Goal: Download file/media

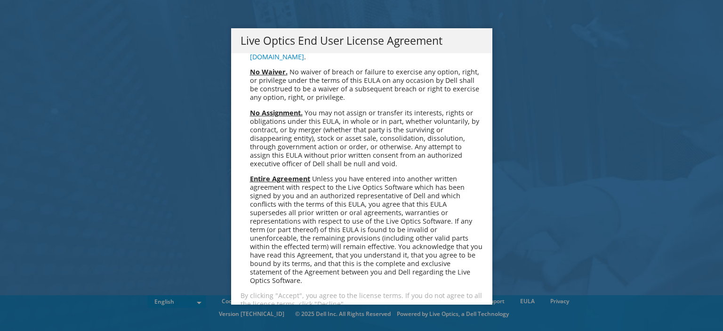
scroll to position [3558, 0]
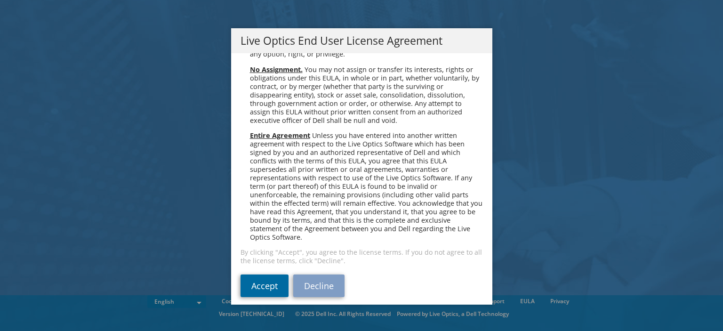
click at [265, 282] on link "Accept" at bounding box center [264, 285] width 48 height 23
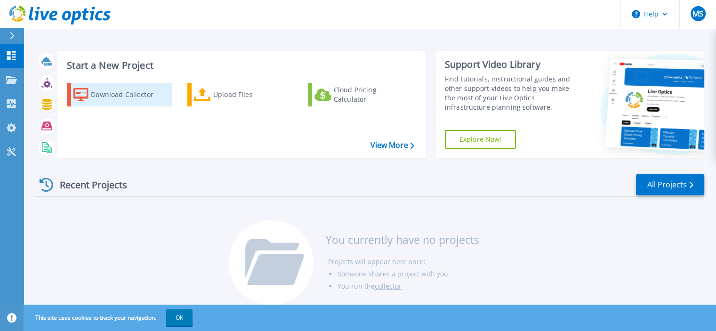
click at [111, 92] on div "Download Collector" at bounding box center [128, 94] width 75 height 19
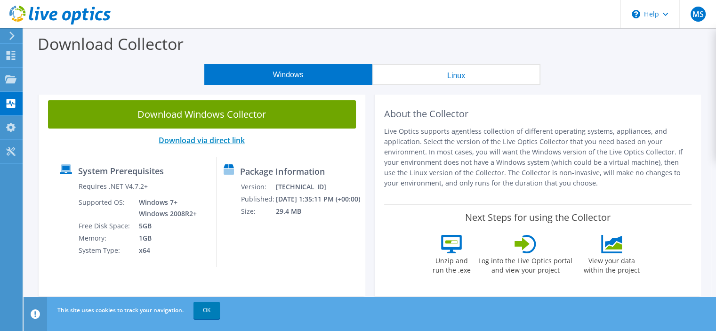
click at [205, 144] on link "Download via direct link" at bounding box center [202, 140] width 86 height 10
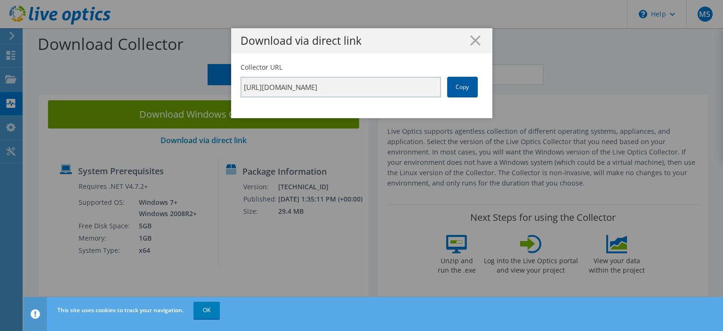
click at [463, 94] on link "Copy" at bounding box center [462, 87] width 31 height 21
click at [454, 88] on link "Copy" at bounding box center [462, 87] width 31 height 21
click at [471, 38] on icon at bounding box center [475, 40] width 10 height 10
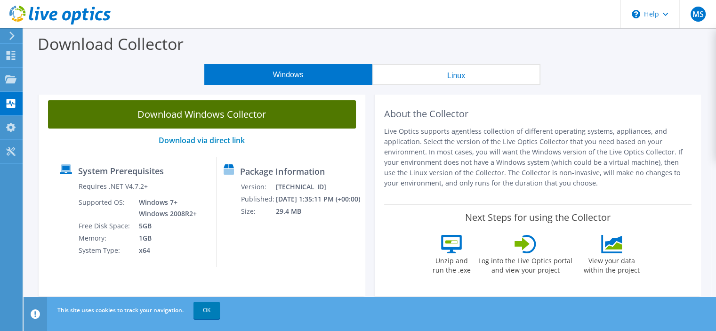
click at [279, 109] on link "Download Windows Collector" at bounding box center [202, 114] width 308 height 28
